Goal: Task Accomplishment & Management: Manage account settings

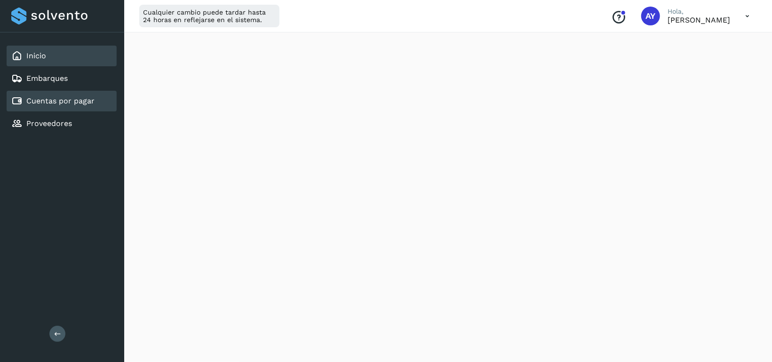
click at [65, 99] on link "Cuentas por pagar" at bounding box center [60, 100] width 68 height 9
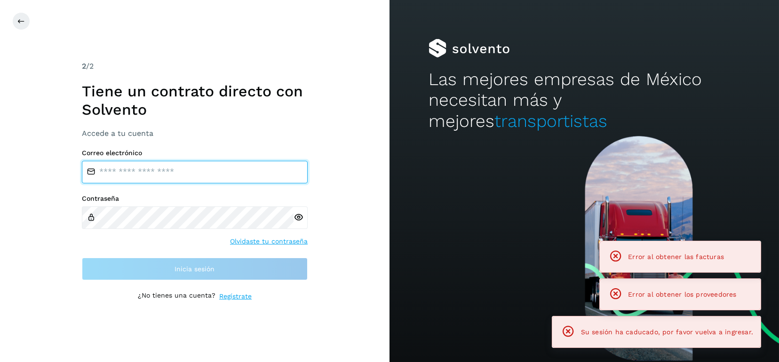
click at [222, 170] on input "email" at bounding box center [195, 172] width 226 height 23
type input "**********"
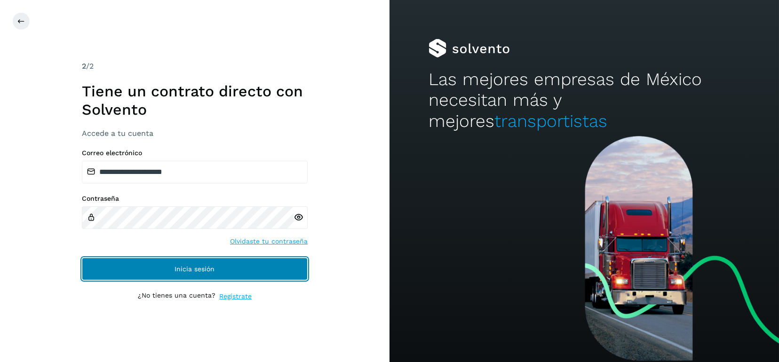
click at [182, 269] on span "Inicia sesión" at bounding box center [195, 269] width 40 height 7
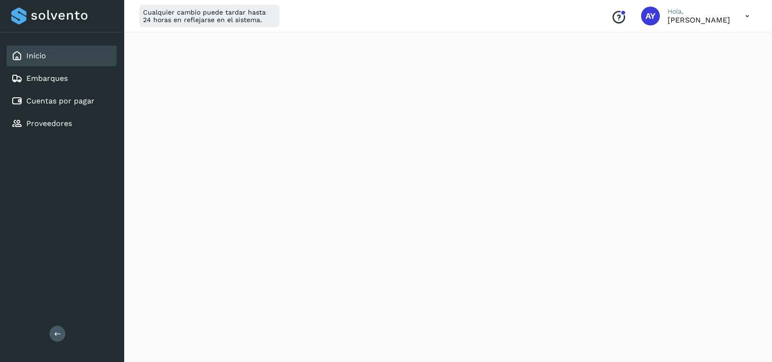
scroll to position [188, 0]
click at [60, 99] on link "Cuentas por pagar" at bounding box center [60, 100] width 68 height 9
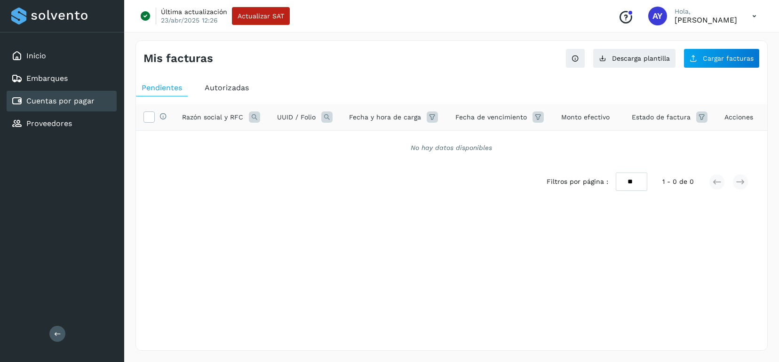
click at [217, 87] on span "Autorizadas" at bounding box center [227, 87] width 44 height 9
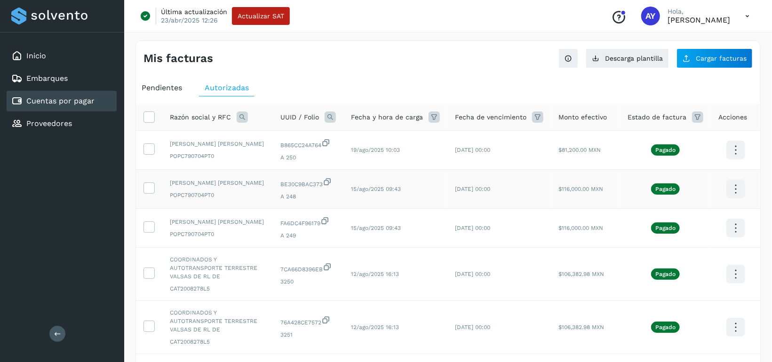
click at [743, 161] on icon at bounding box center [735, 150] width 22 height 22
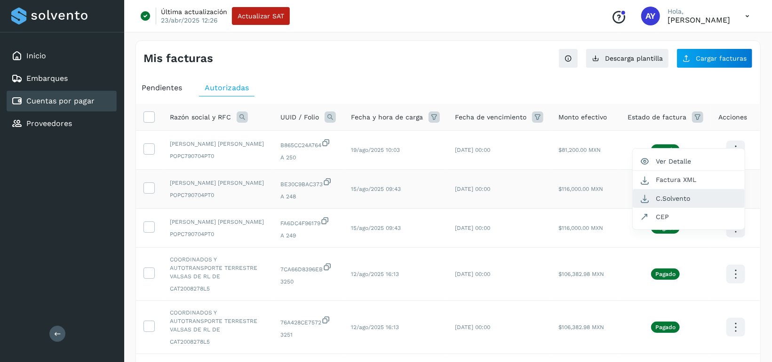
click at [691, 196] on button "C.Solvento" at bounding box center [689, 199] width 112 height 18
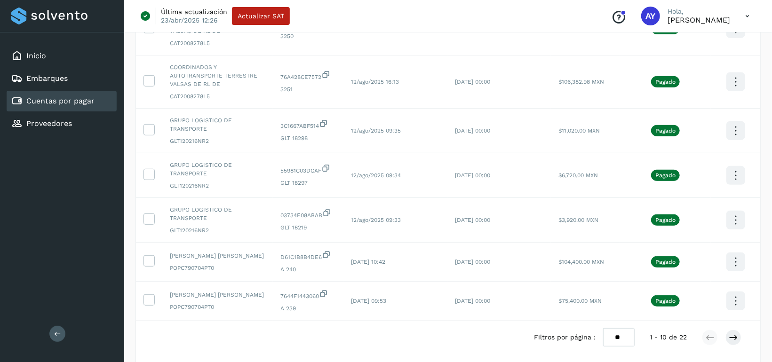
scroll to position [249, 0]
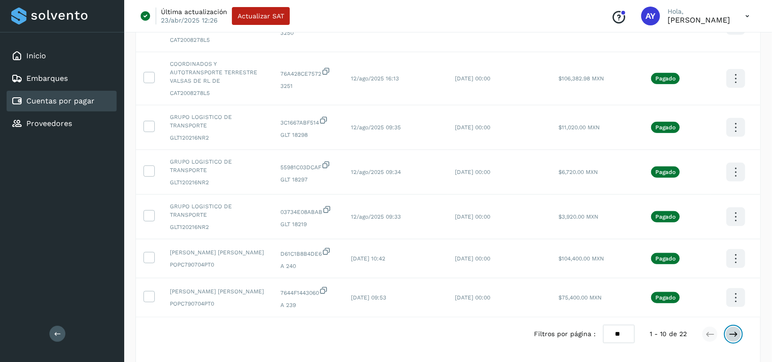
click at [733, 330] on icon at bounding box center [733, 334] width 9 height 9
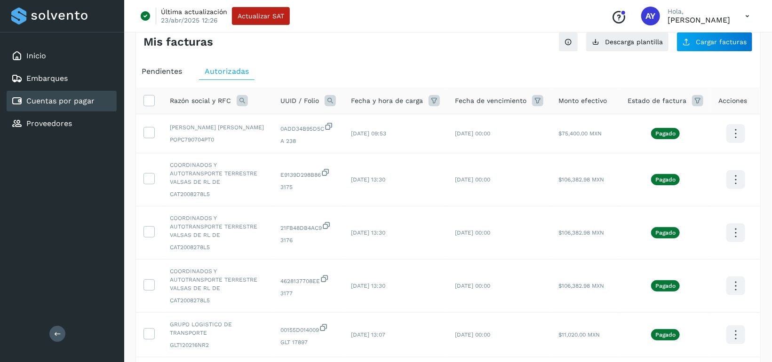
scroll to position [14, 0]
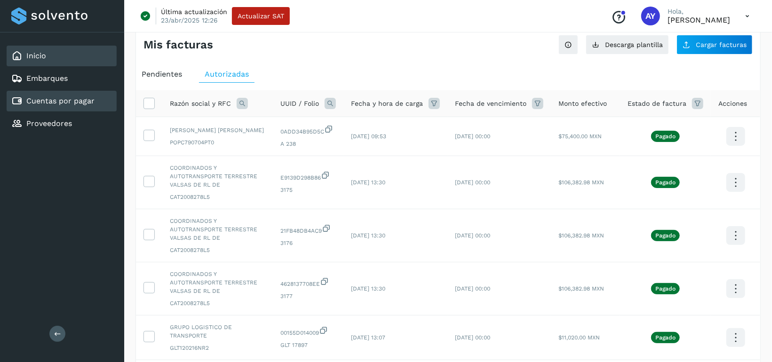
click at [57, 46] on div "Inicio" at bounding box center [62, 56] width 110 height 21
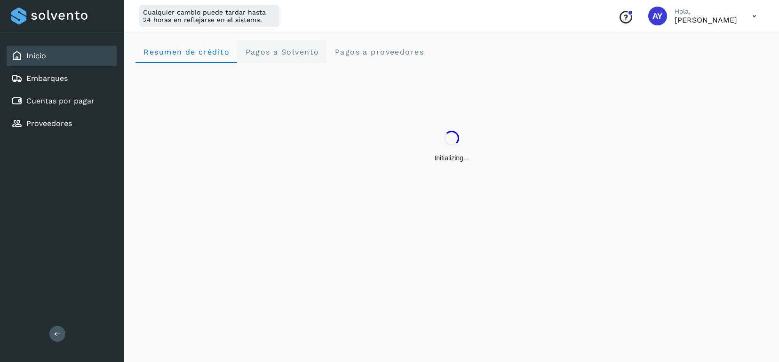
click at [288, 54] on span "Pagos a Solvento" at bounding box center [282, 52] width 74 height 9
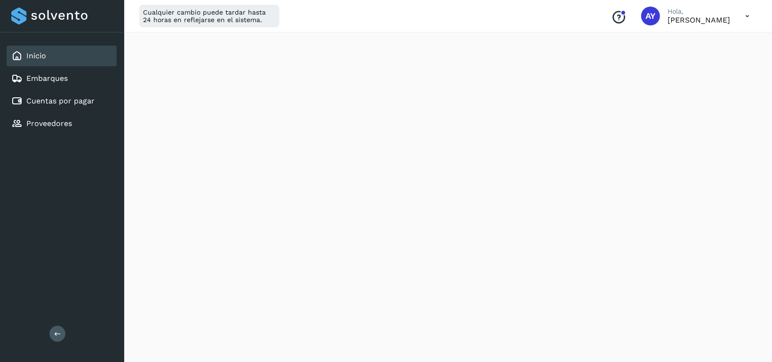
scroll to position [235, 0]
